Goal: Information Seeking & Learning: Find specific fact

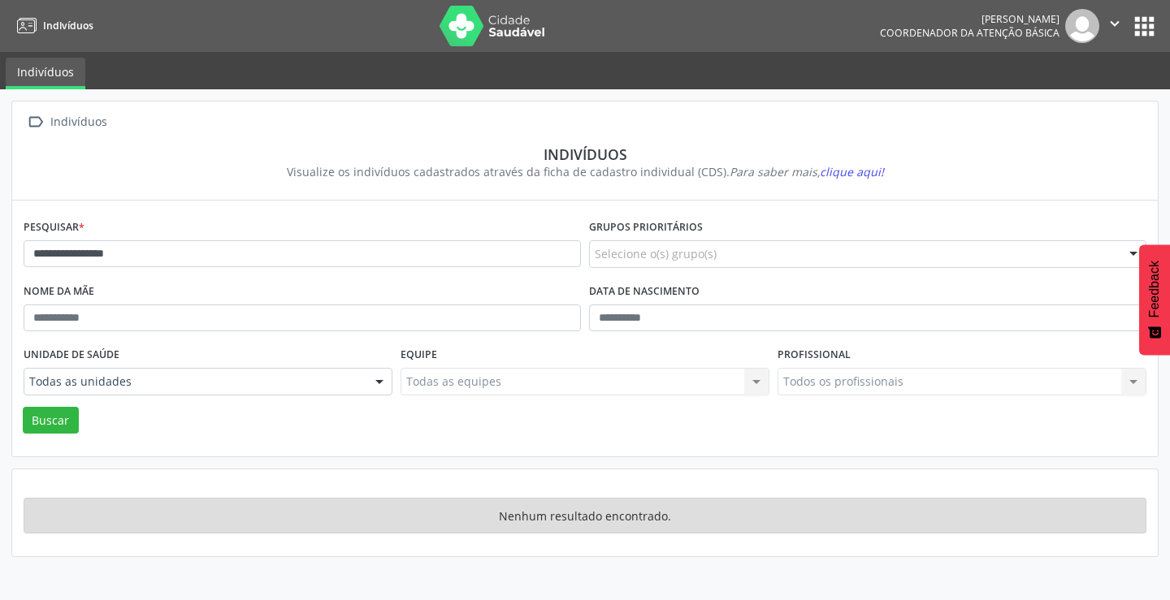
click at [1153, 19] on button "apps" at bounding box center [1144, 26] width 28 height 28
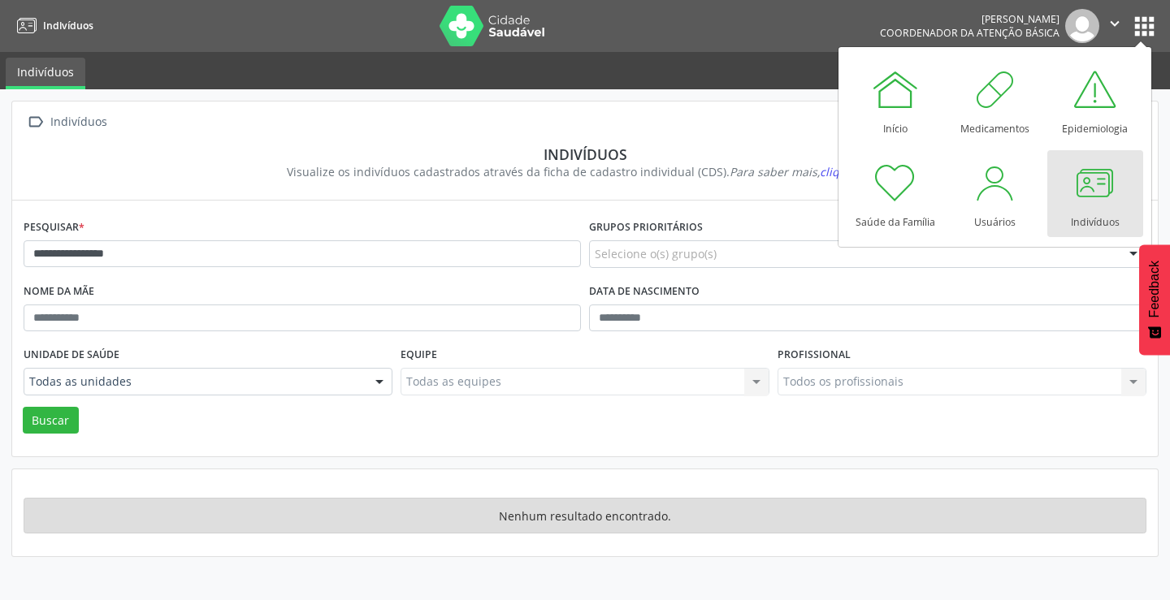
click at [1079, 200] on div at bounding box center [1095, 182] width 49 height 49
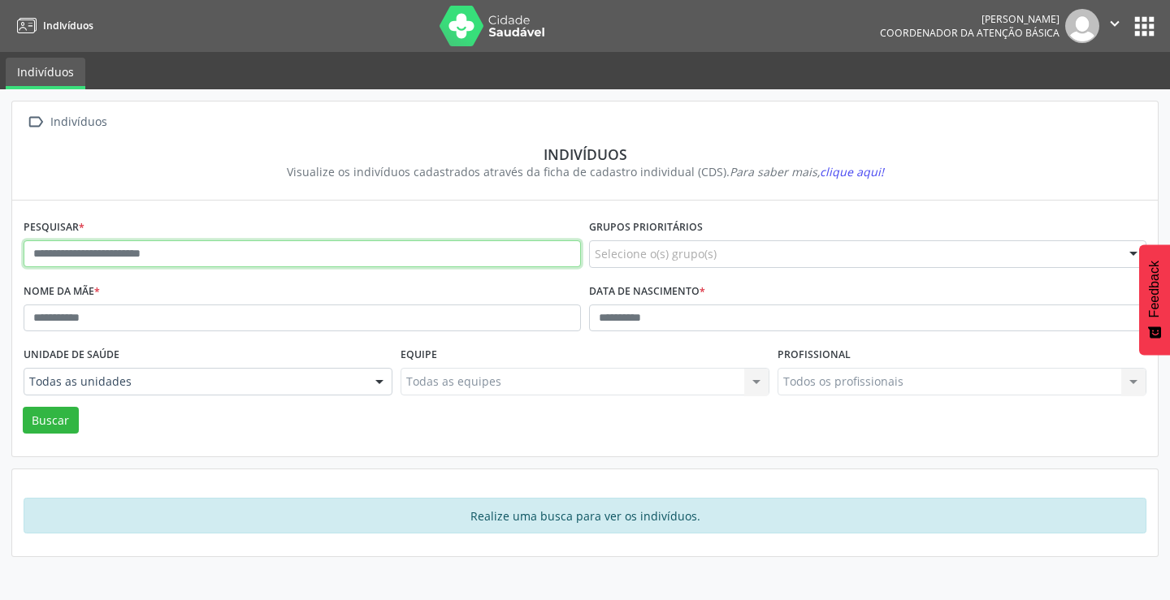
click at [134, 249] on input "text" at bounding box center [302, 254] width 557 height 28
type input "**********"
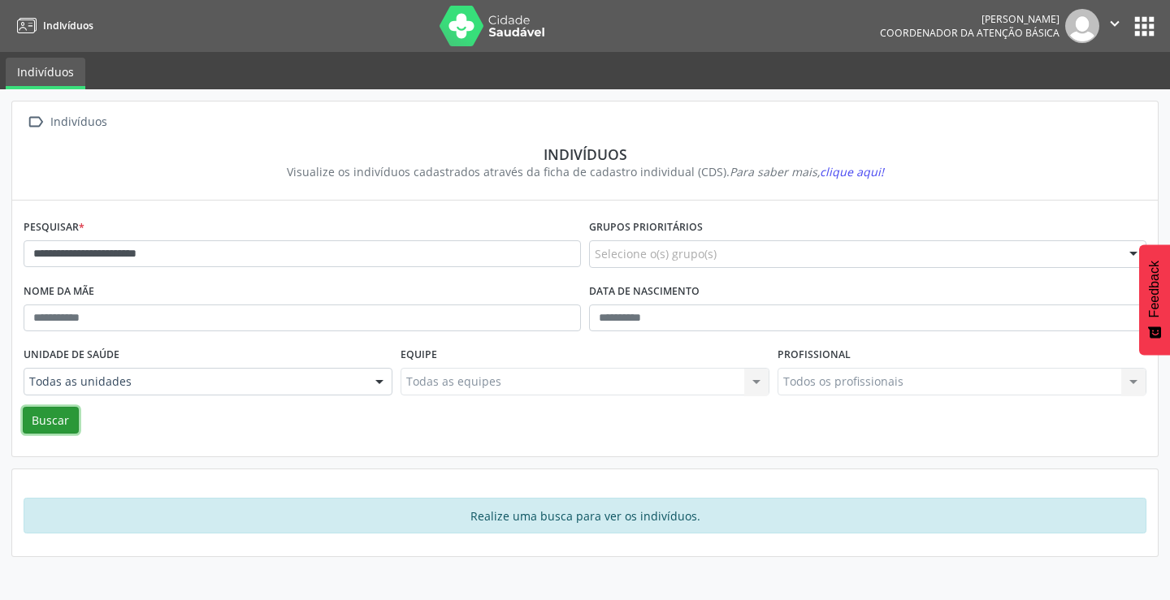
click at [62, 415] on button "Buscar" at bounding box center [51, 421] width 56 height 28
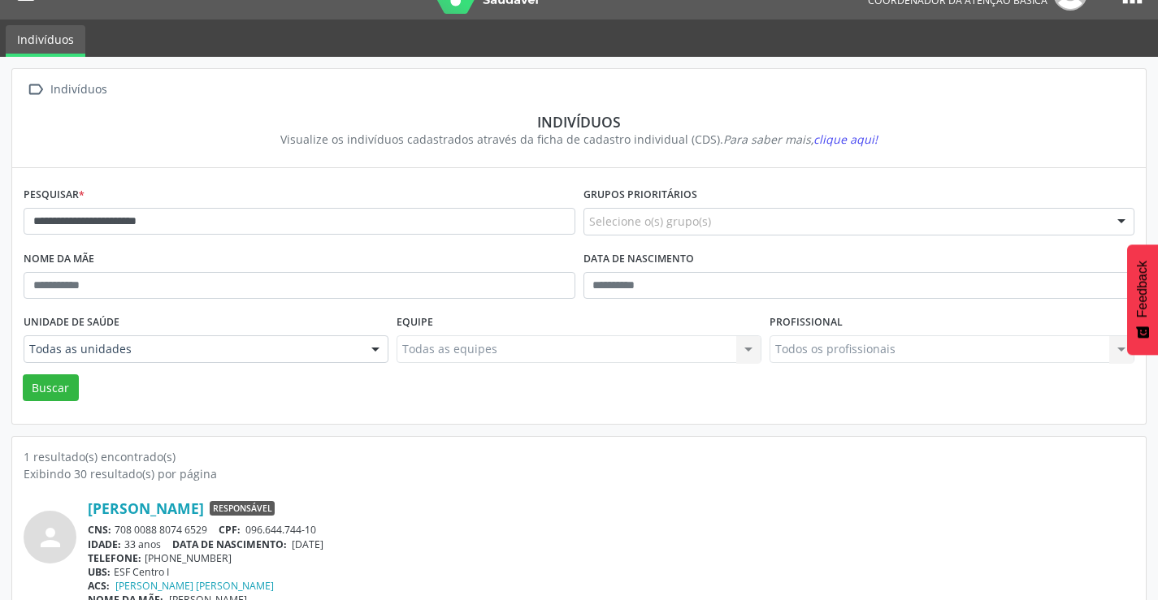
scroll to position [63, 0]
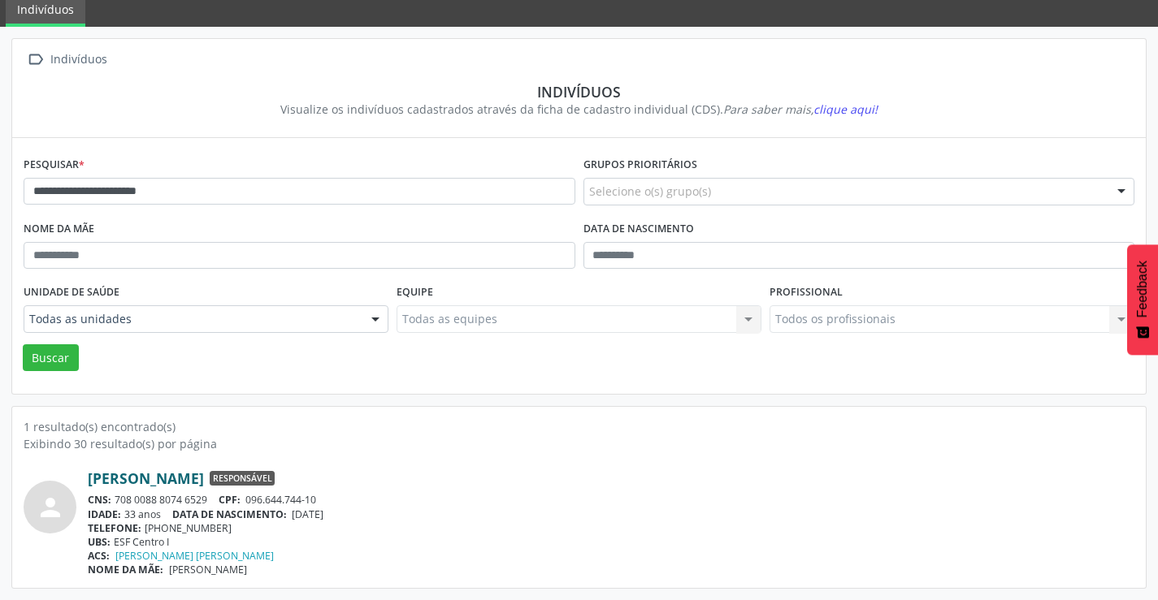
click at [156, 473] on link "[PERSON_NAME]" at bounding box center [146, 479] width 116 height 18
